Goal: Task Accomplishment & Management: Manage account settings

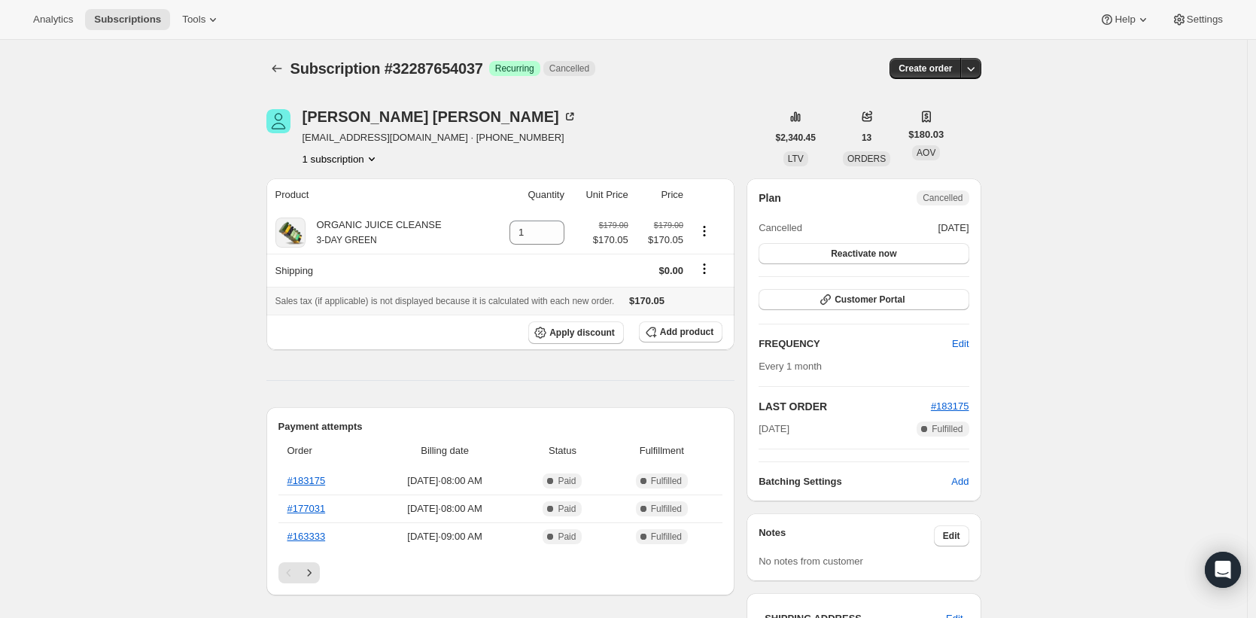
scroll to position [42, 0]
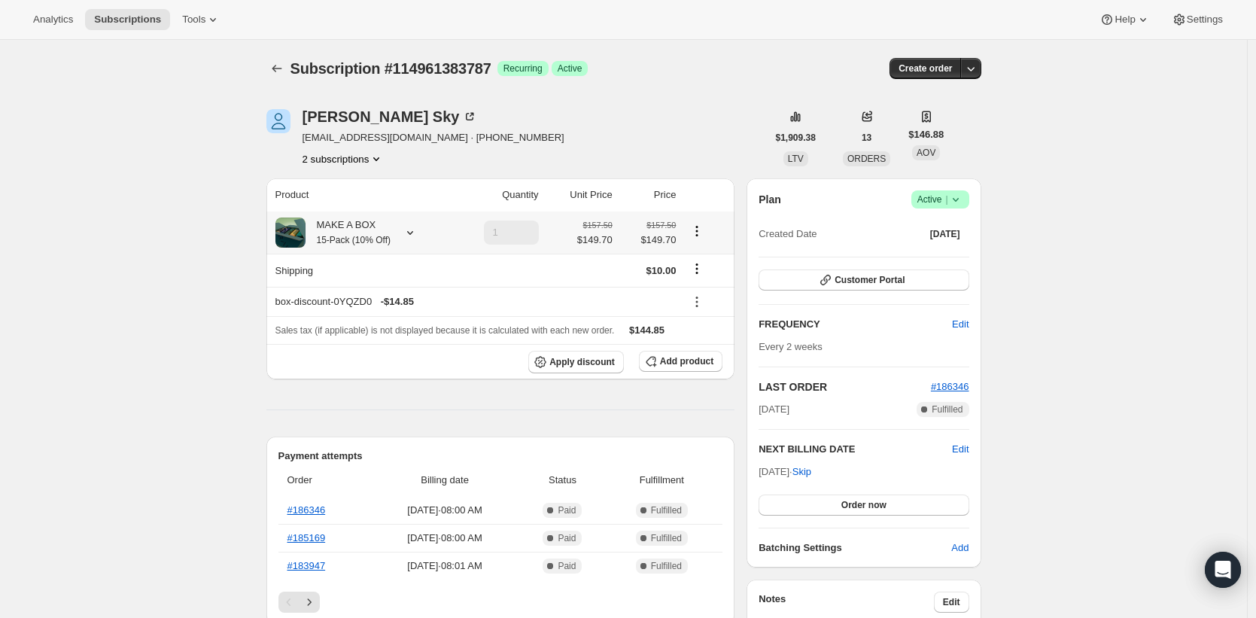
click at [418, 233] on icon at bounding box center [410, 232] width 15 height 15
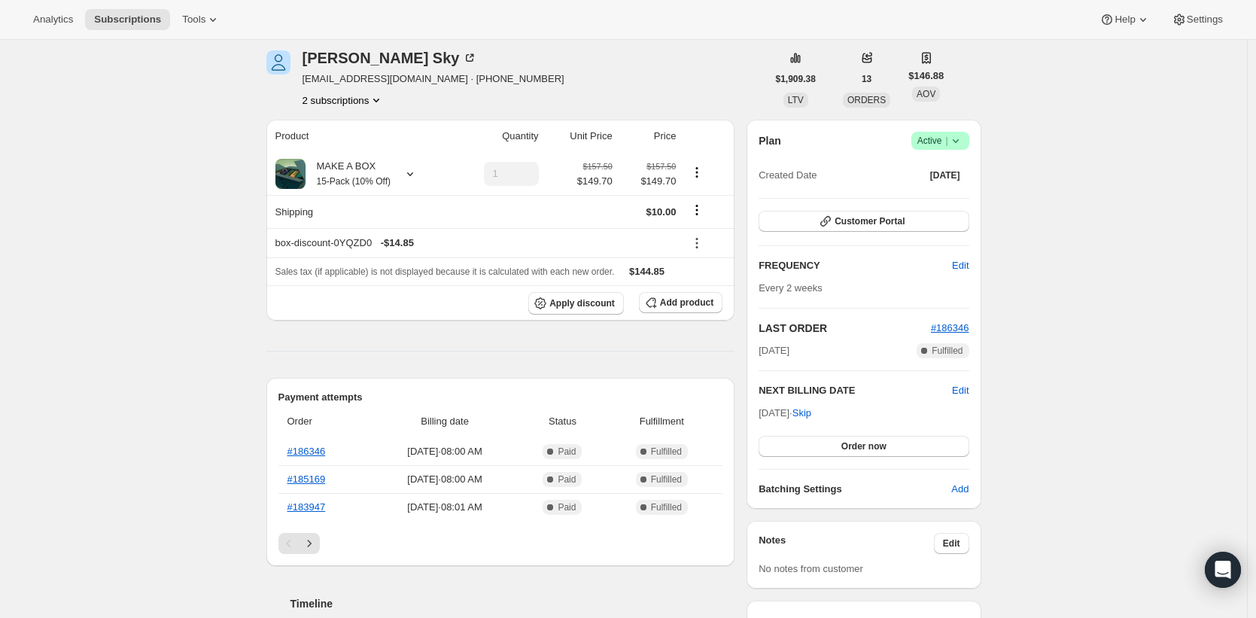
scroll to position [78, 0]
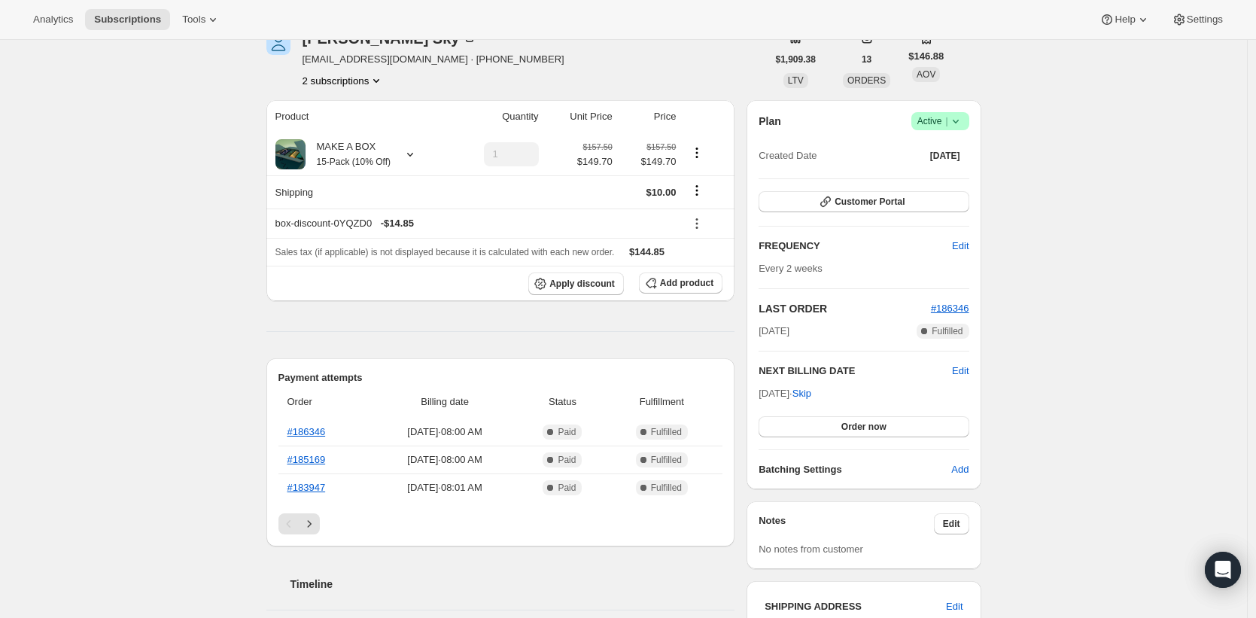
click at [960, 483] on div "Plan Success Active | Created Date May 15, 2025 Customer Portal FREQUENCY Edit …" at bounding box center [864, 294] width 234 height 389
click at [967, 472] on span "Add" at bounding box center [959, 469] width 17 height 15
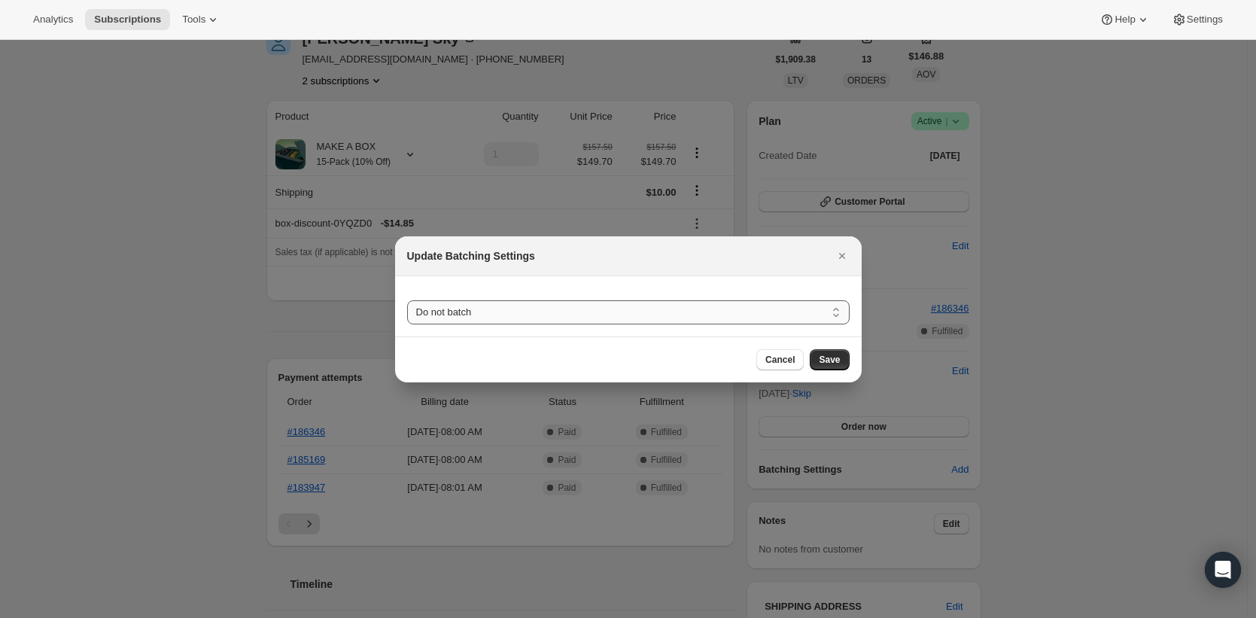
click at [579, 312] on select "Do not batch Weekly Monthly Yearly" at bounding box center [628, 312] width 443 height 24
select select "WEEKDAY"
click at [407, 300] on select "Do not batch Weekly Monthly Yearly" at bounding box center [628, 312] width 443 height 24
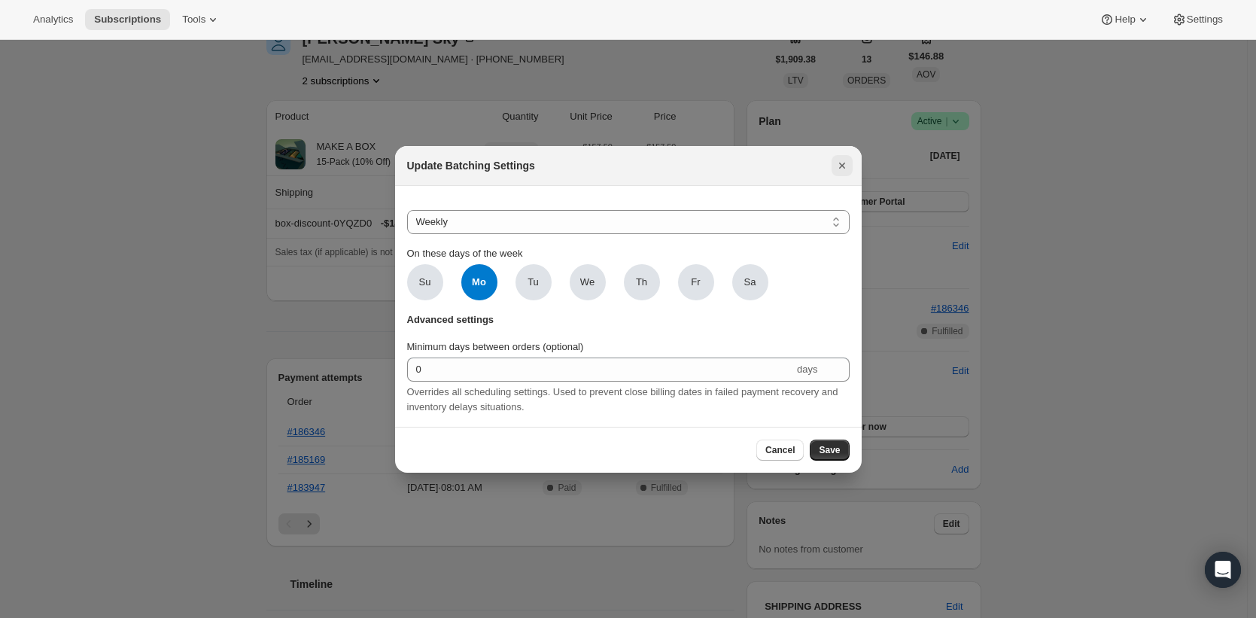
click at [847, 166] on icon "Close" at bounding box center [842, 165] width 15 height 15
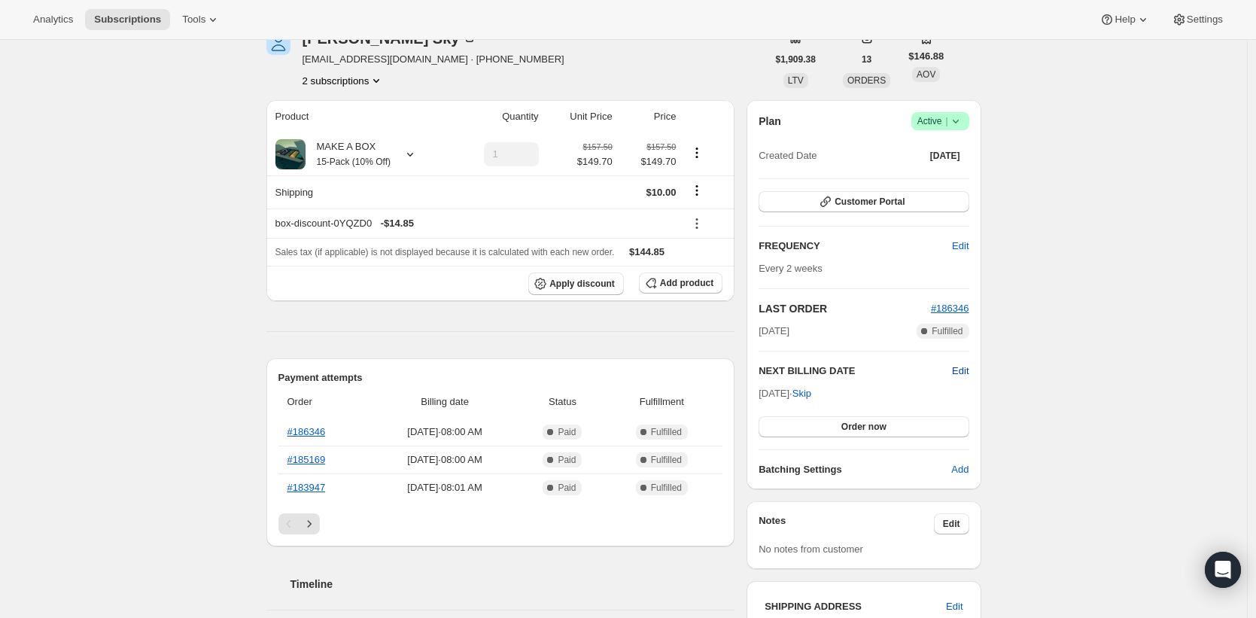
click at [964, 370] on span "Edit" at bounding box center [960, 371] width 17 height 15
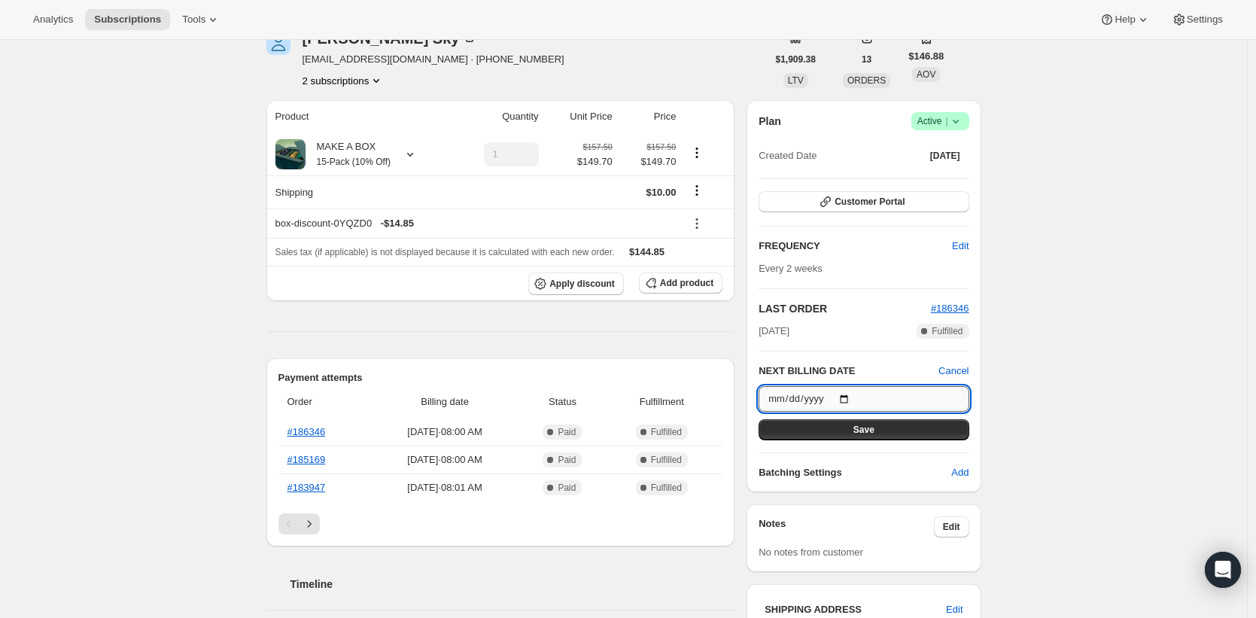
click at [851, 391] on input "2025-10-17" at bounding box center [864, 399] width 210 height 26
click at [854, 398] on input "2025-10-17" at bounding box center [864, 399] width 210 height 26
click at [864, 395] on input "2025-10-17" at bounding box center [864, 399] width 210 height 26
click at [857, 397] on input "2025-10-17" at bounding box center [864, 399] width 210 height 26
type input "2025-10-15"
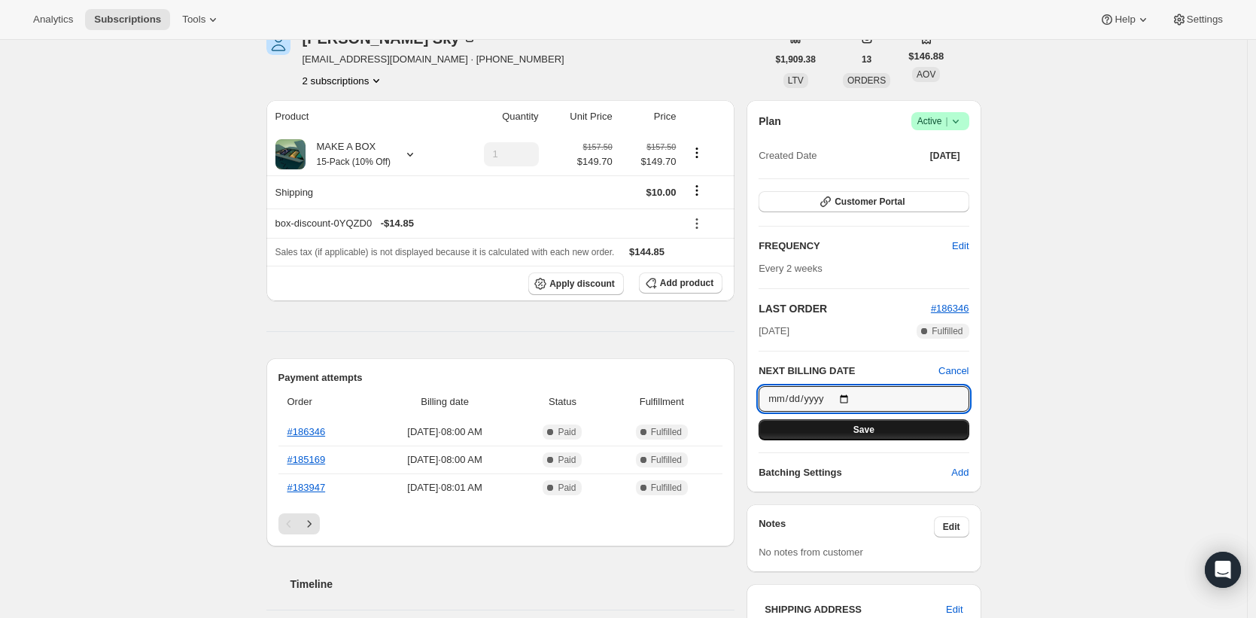
click at [856, 435] on button "Save" at bounding box center [864, 429] width 210 height 21
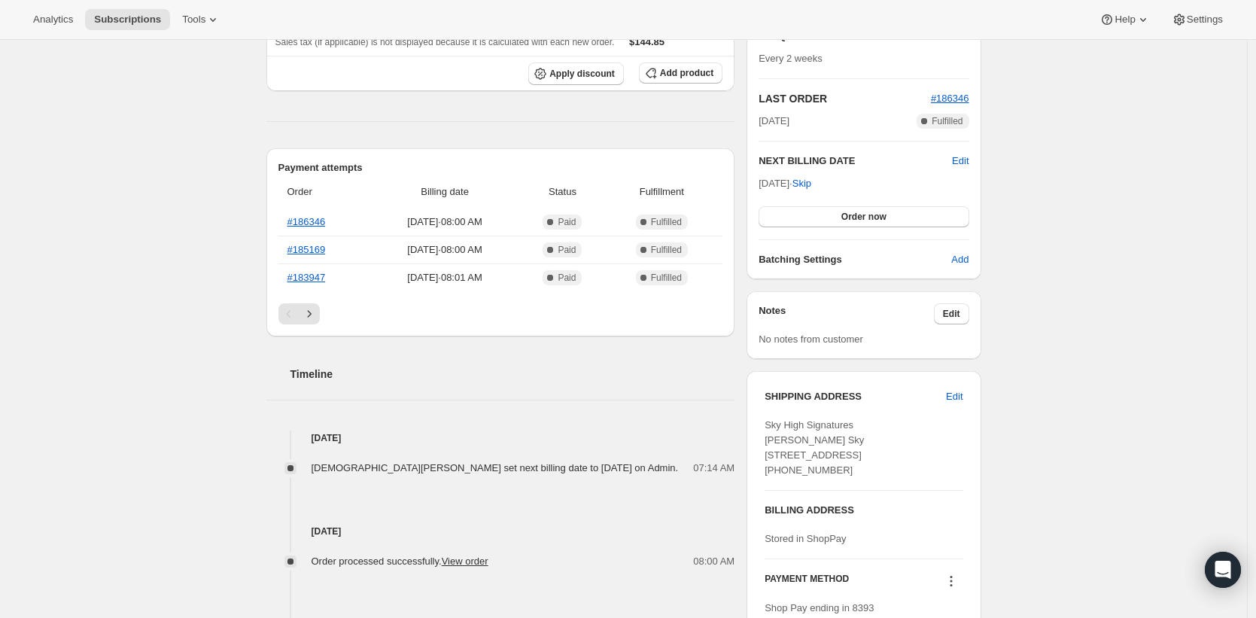
scroll to position [280, 0]
